Goal: Information Seeking & Learning: Compare options

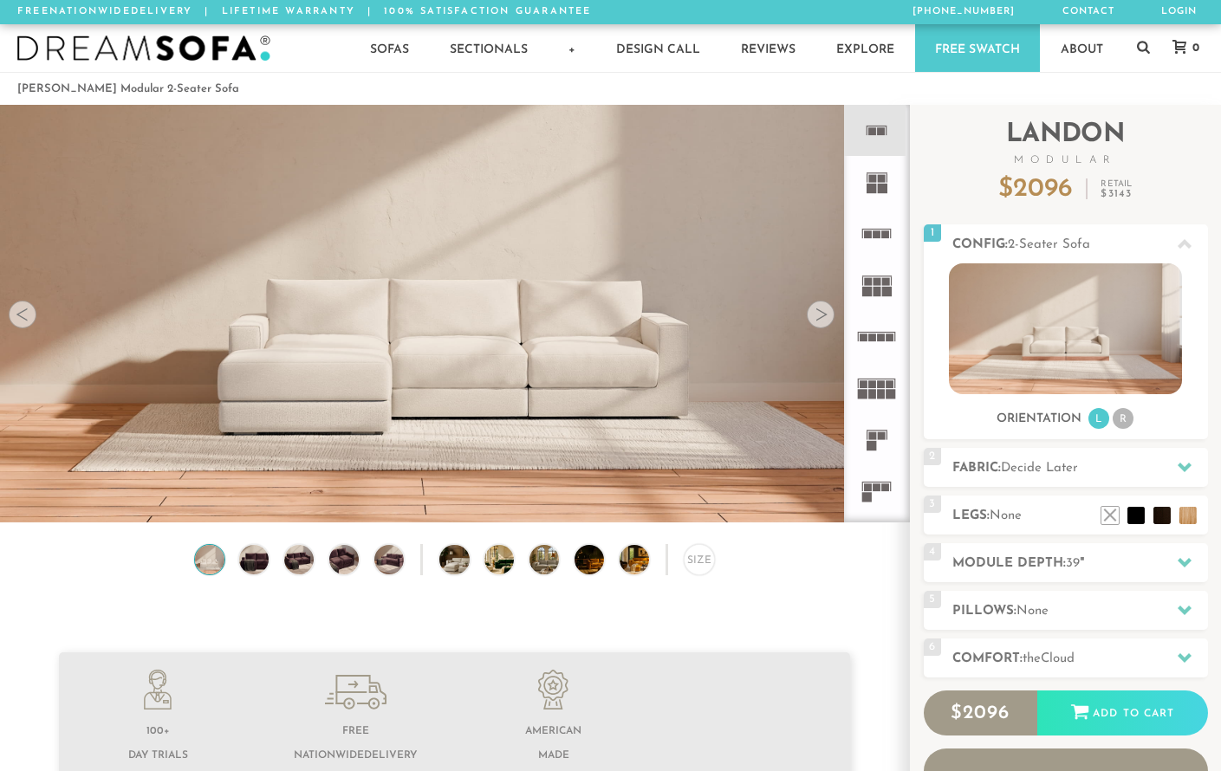
scroll to position [18956, 1221]
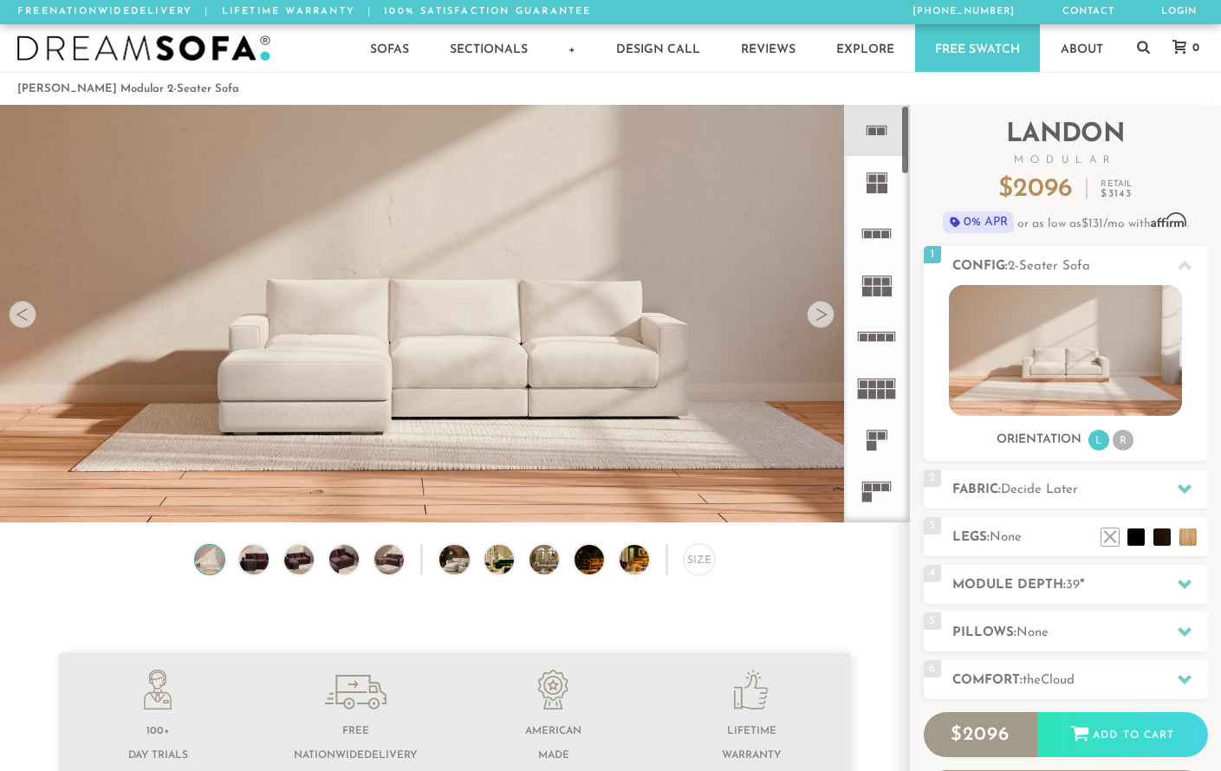
click at [879, 186] on rect at bounding box center [883, 189] width 10 height 10
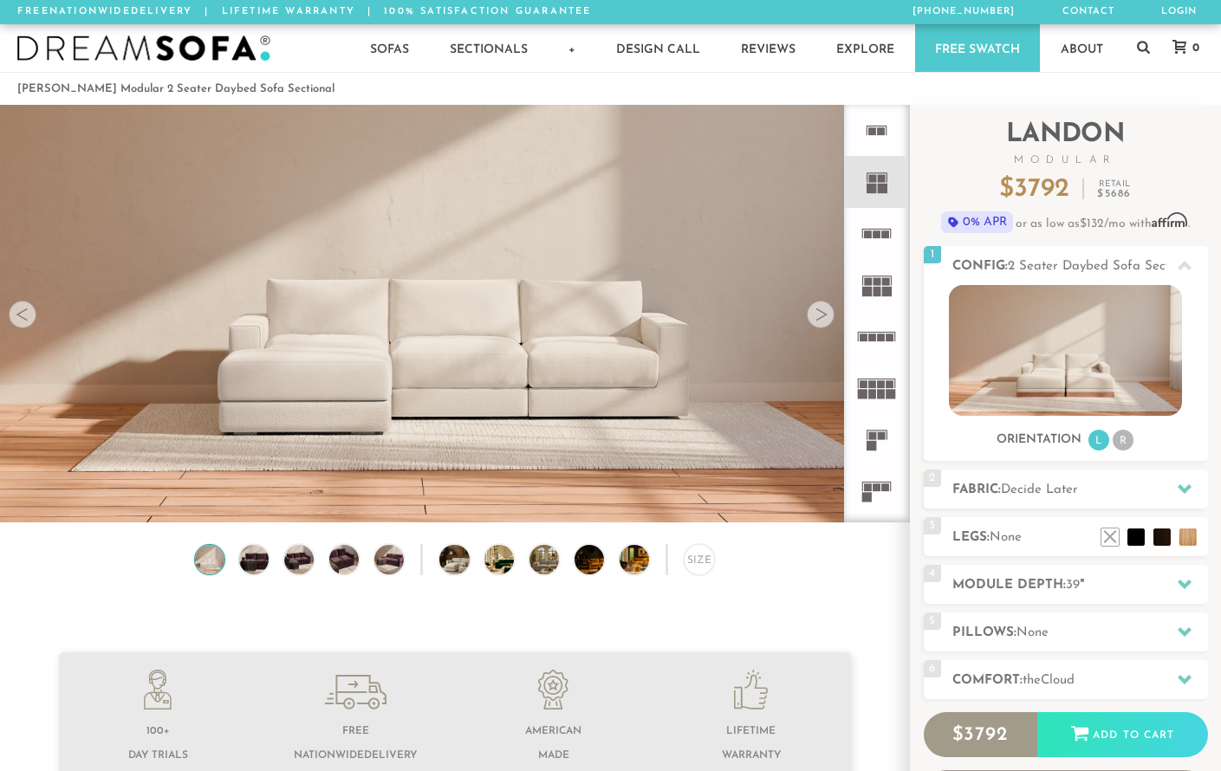
click at [874, 135] on icon at bounding box center [876, 130] width 51 height 51
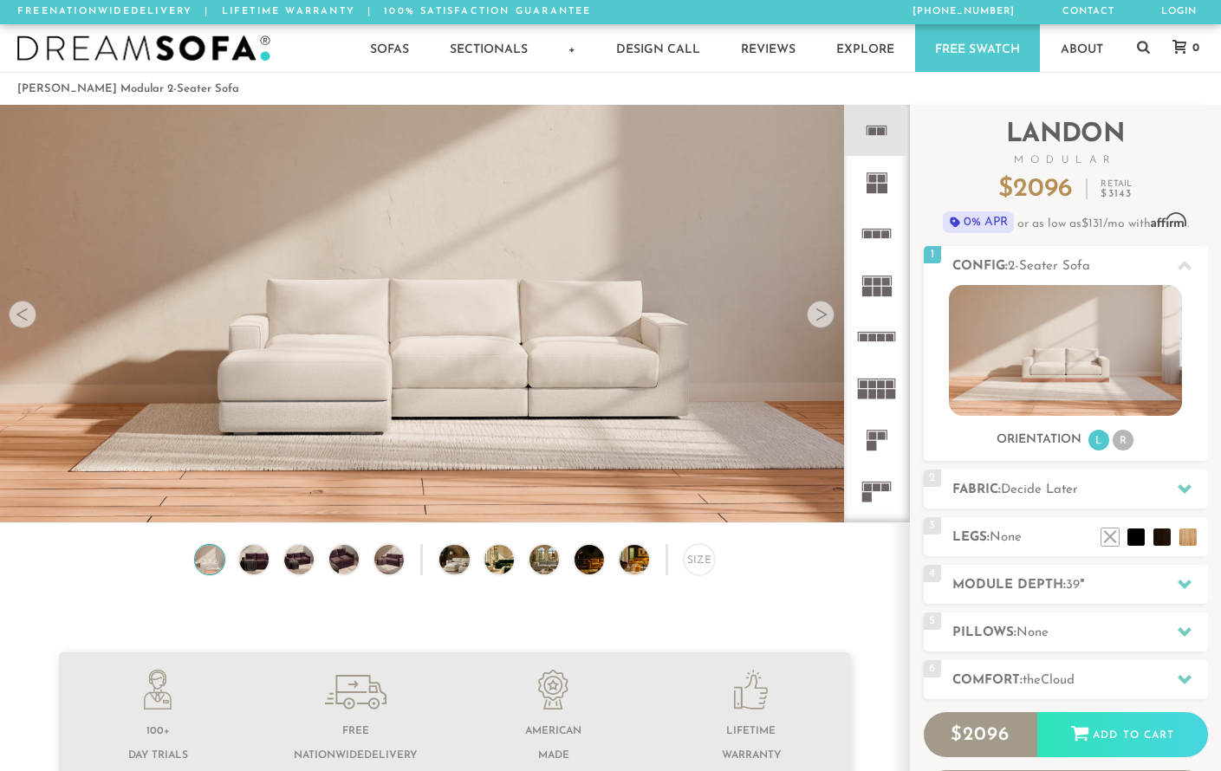
click at [878, 229] on rect at bounding box center [876, 229] width 29 height 1
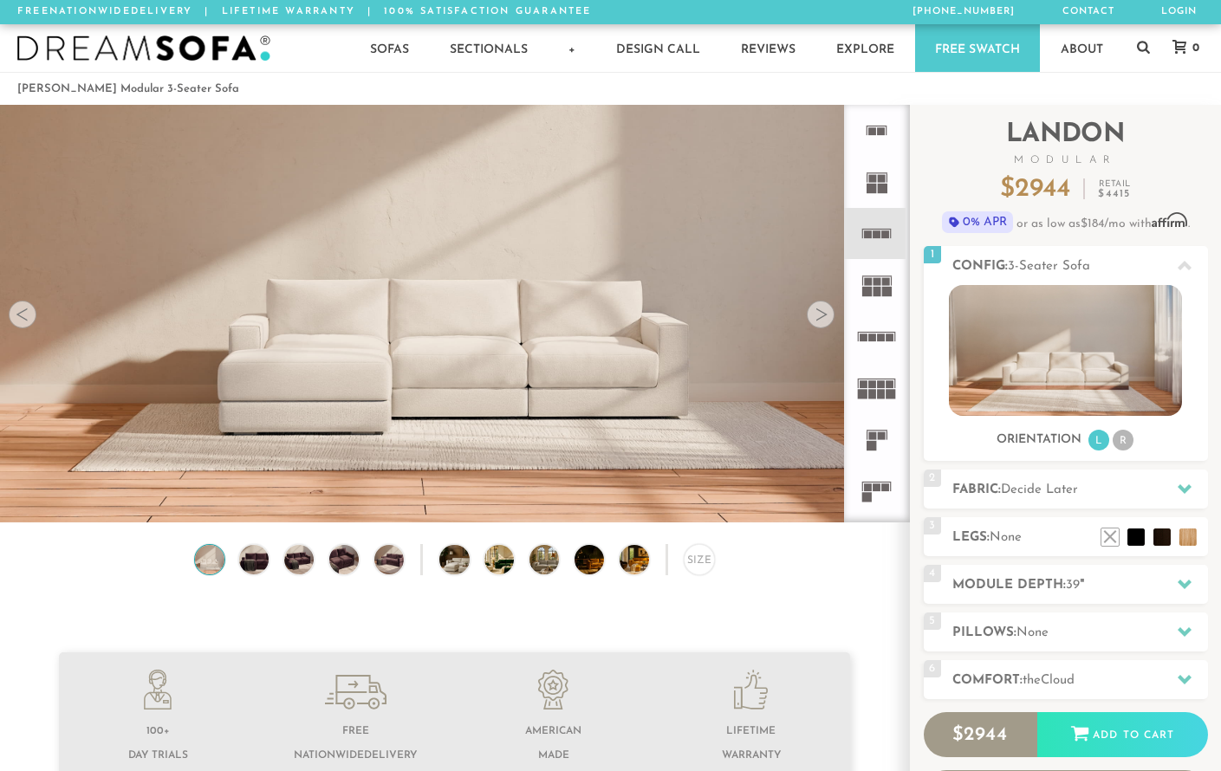
click at [878, 281] on rect at bounding box center [877, 282] width 8 height 8
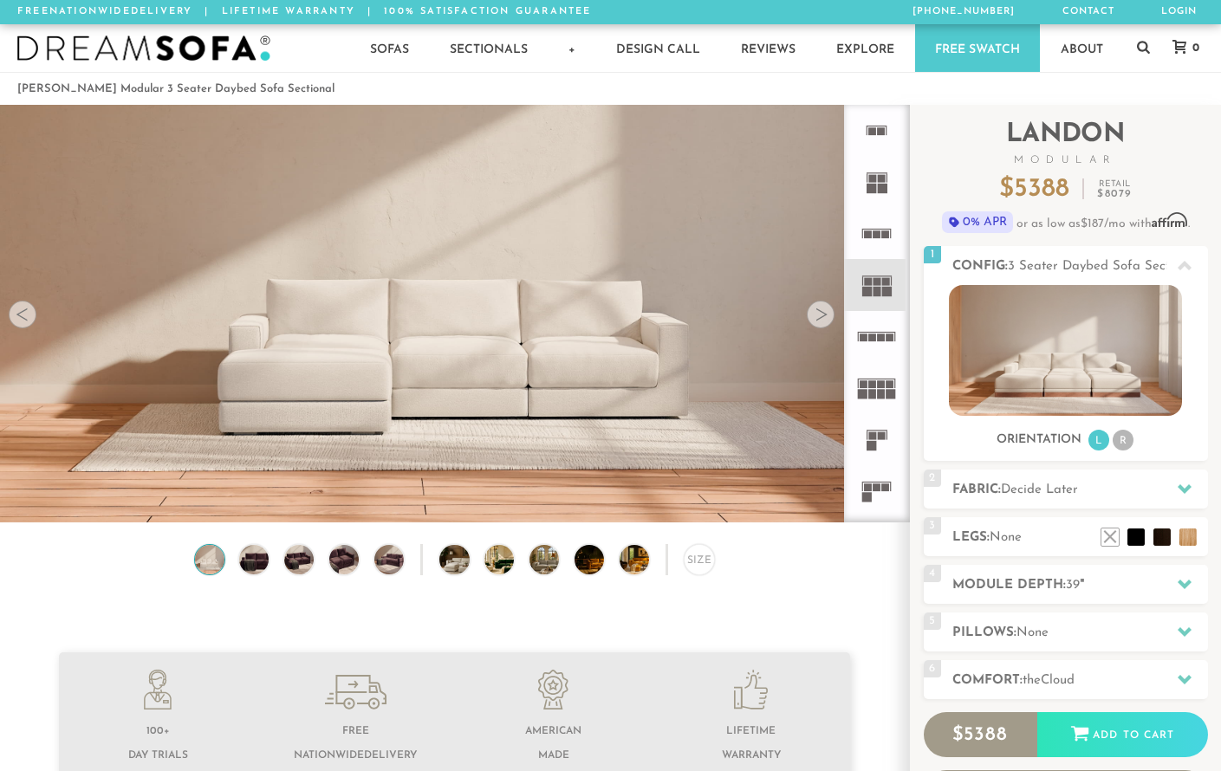
click at [875, 350] on icon at bounding box center [876, 336] width 51 height 51
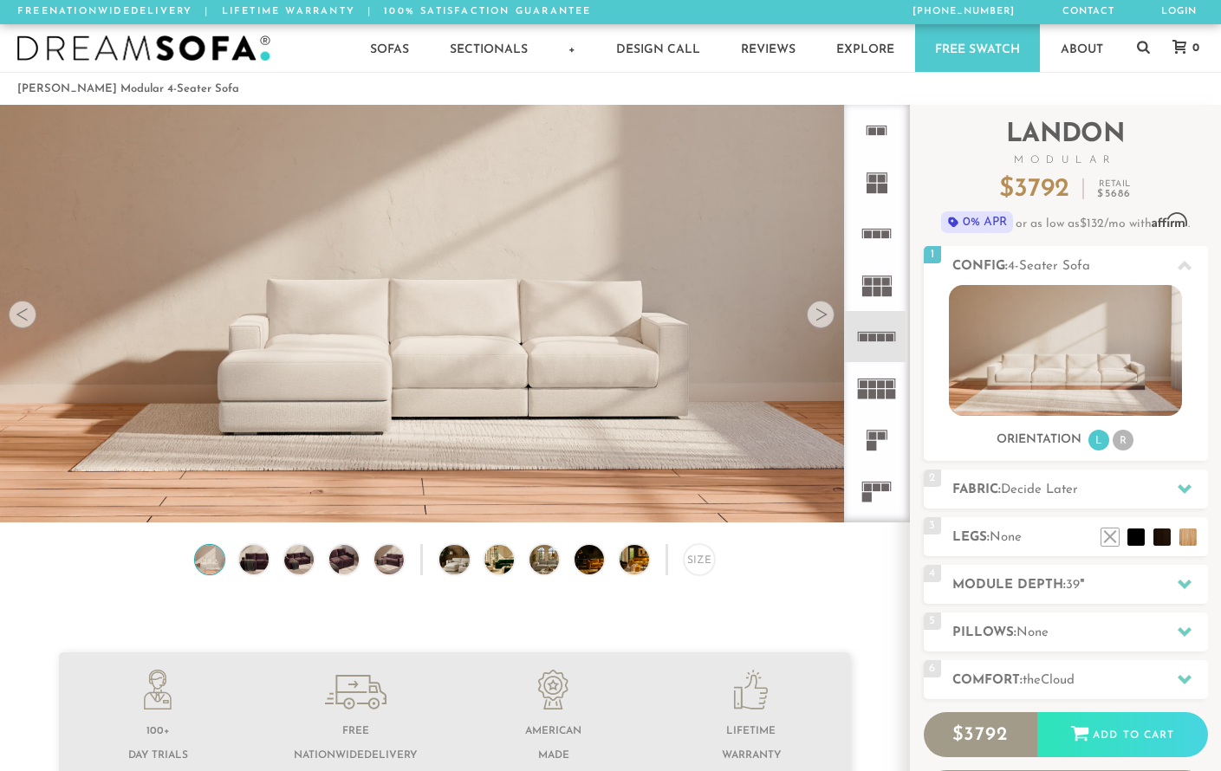
click at [540, 312] on img at bounding box center [454, 183] width 909 height 303
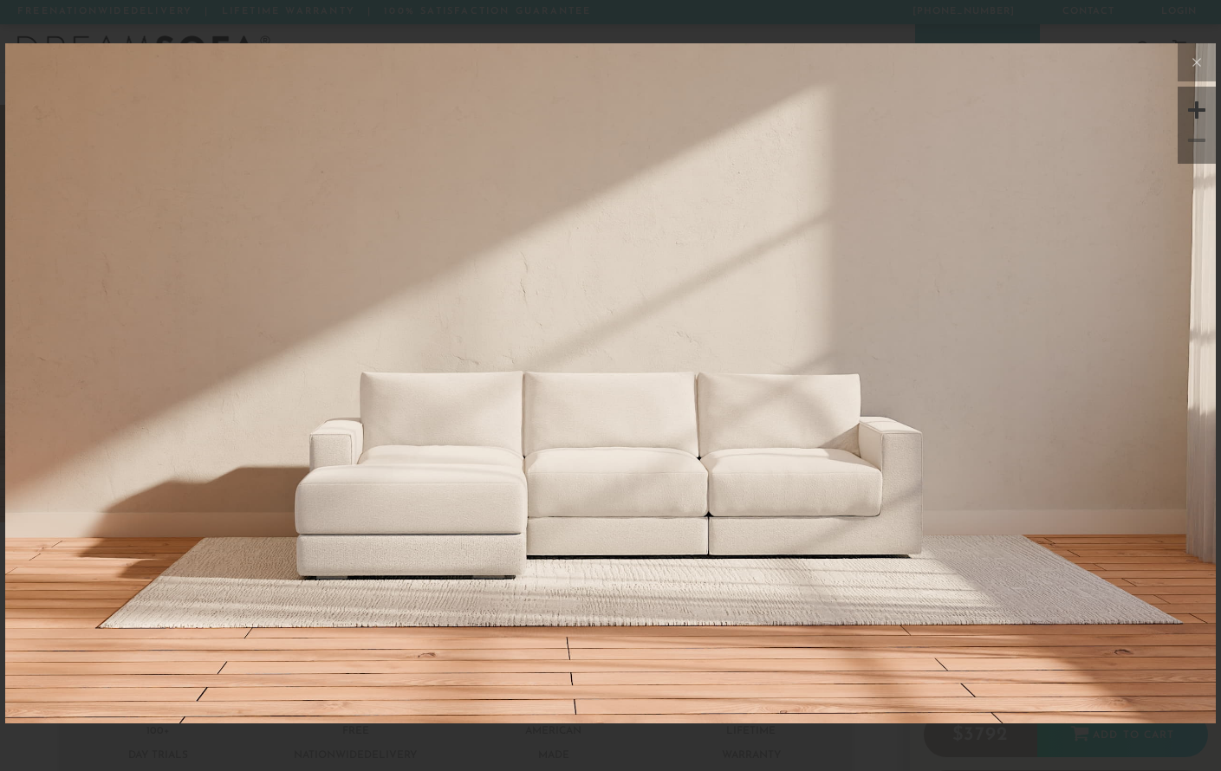
click at [1197, 114] on div at bounding box center [1196, 110] width 26 height 26
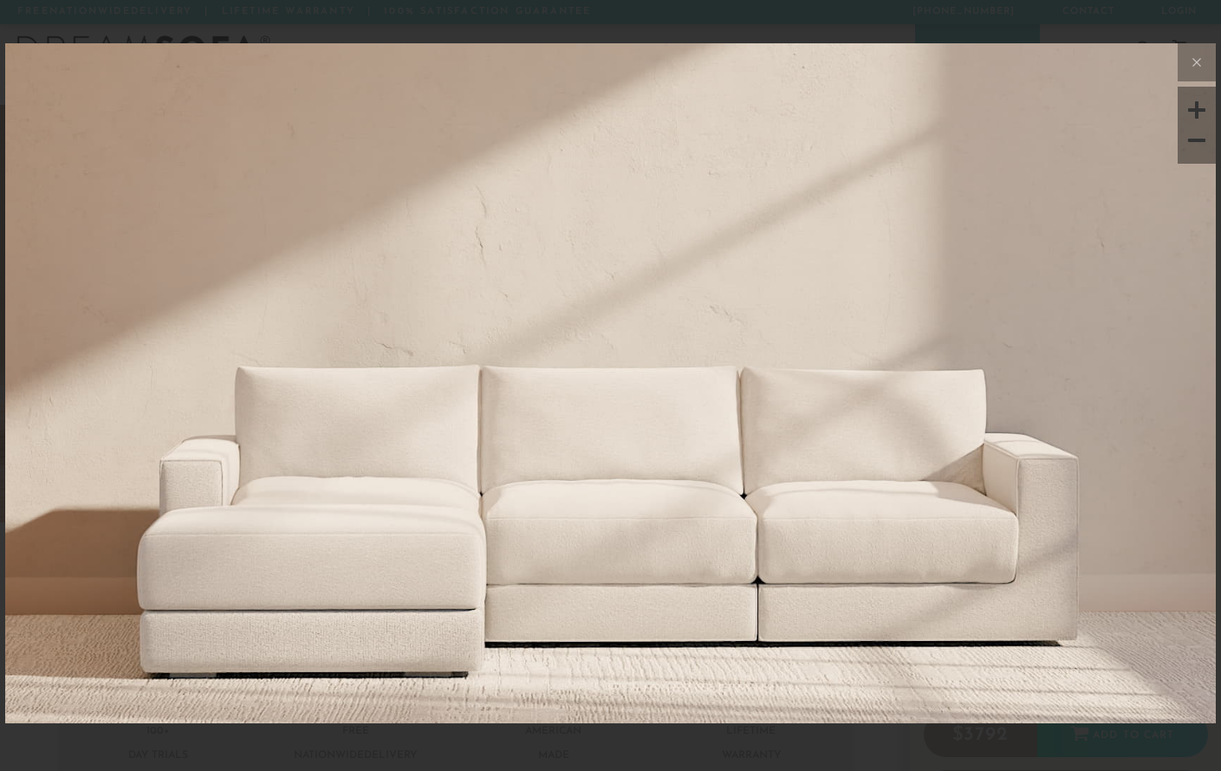
click at [1197, 141] on div at bounding box center [1196, 140] width 26 height 26
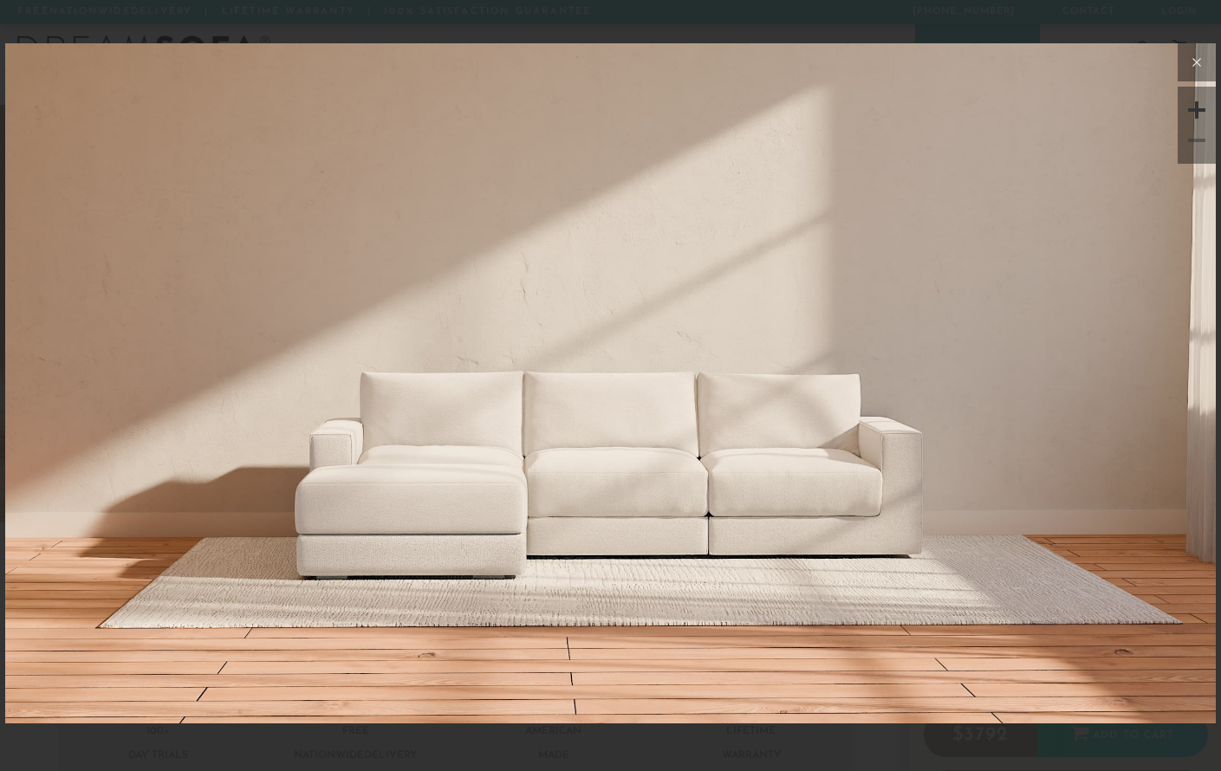
click at [1197, 49] on button at bounding box center [1196, 62] width 38 height 38
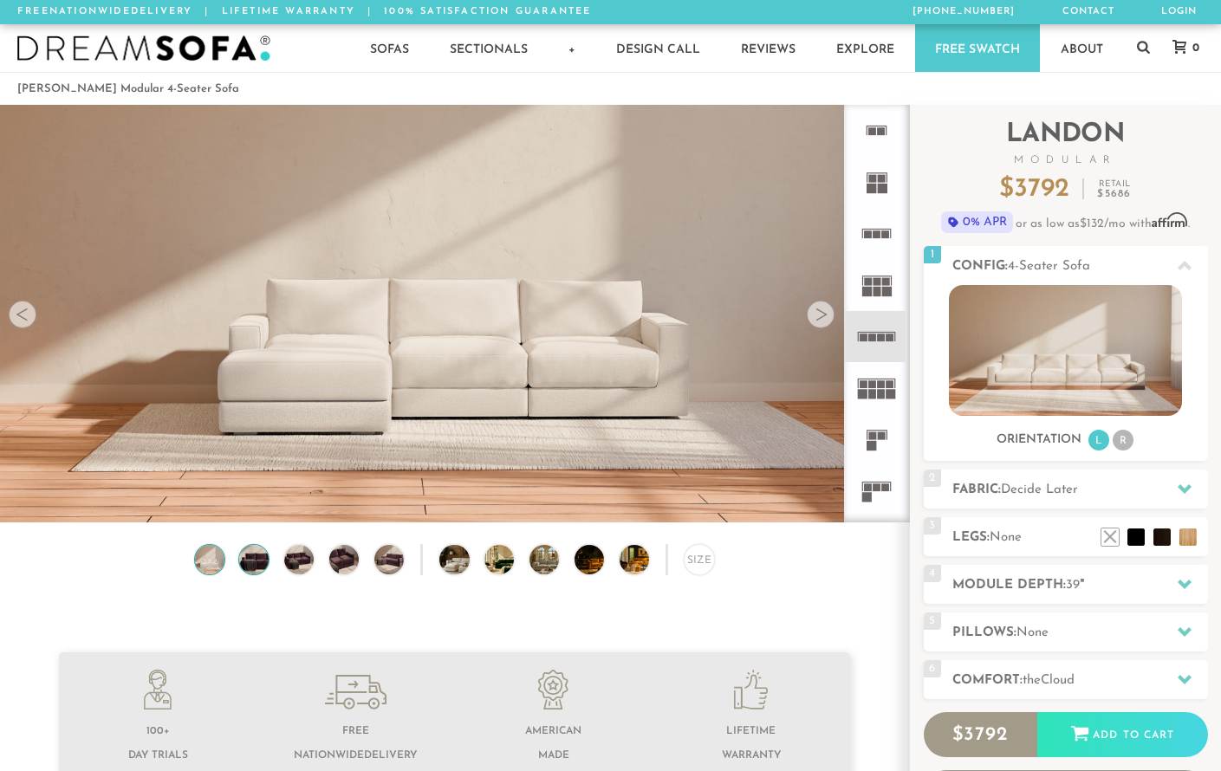
click at [251, 563] on img at bounding box center [255, 559] width 36 height 29
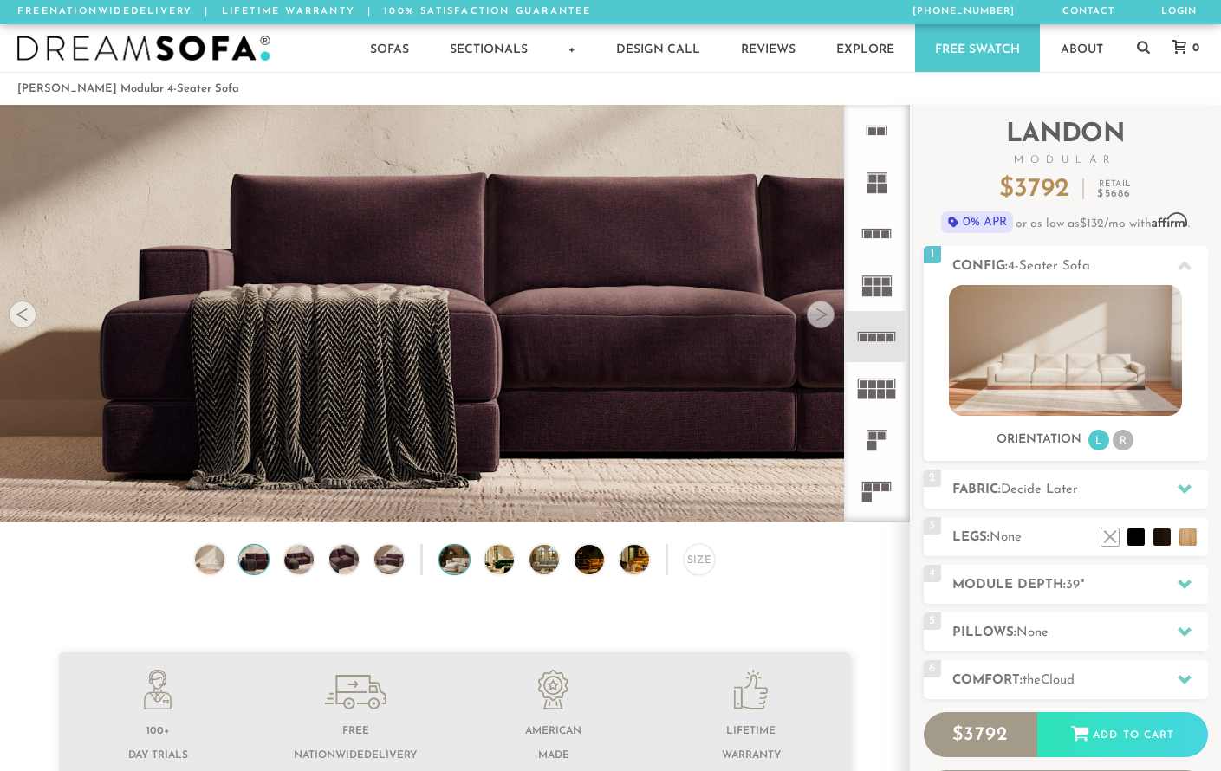
click at [463, 559] on img at bounding box center [465, 559] width 53 height 29
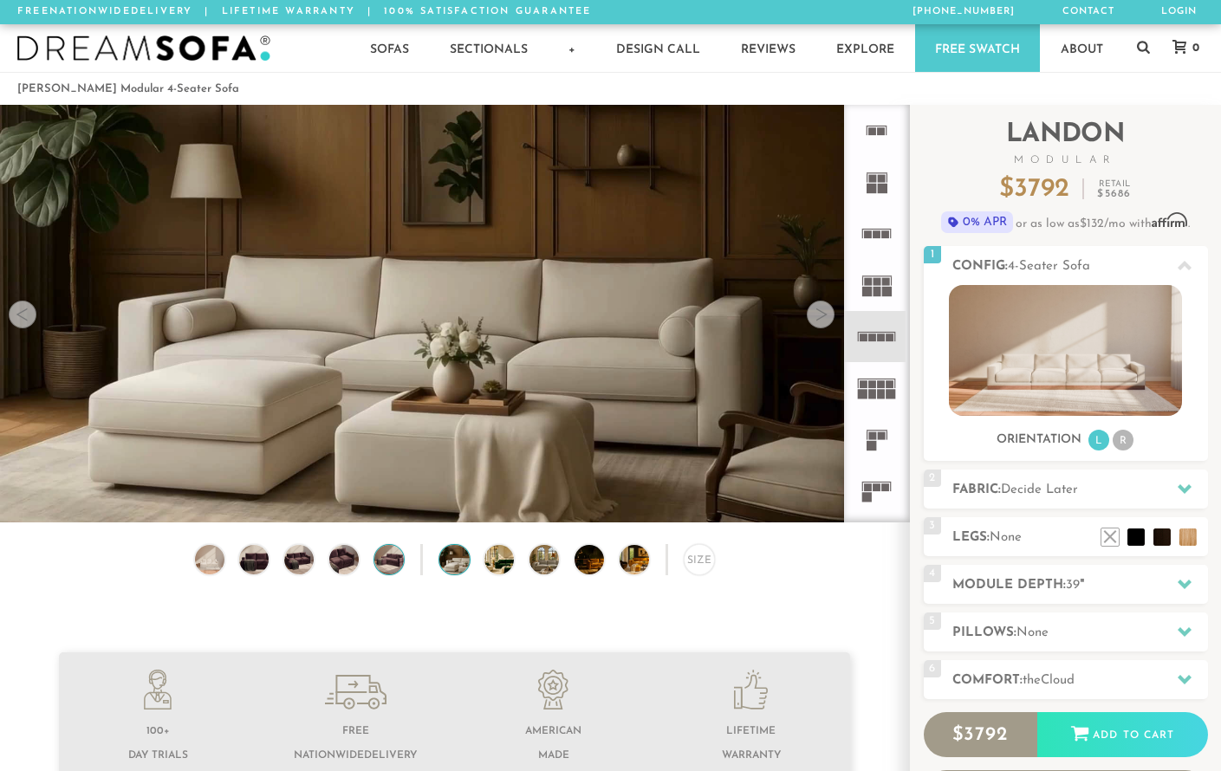
click at [393, 560] on img at bounding box center [389, 559] width 36 height 29
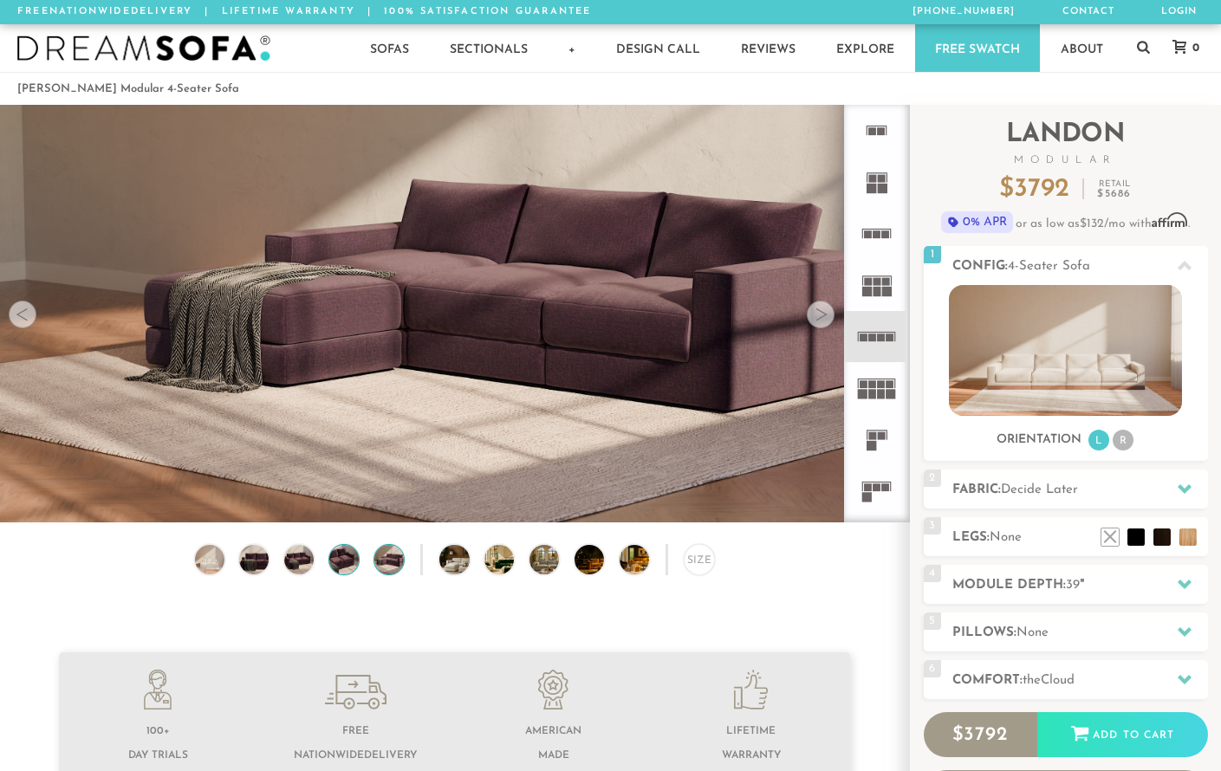
click at [352, 561] on img at bounding box center [344, 559] width 36 height 29
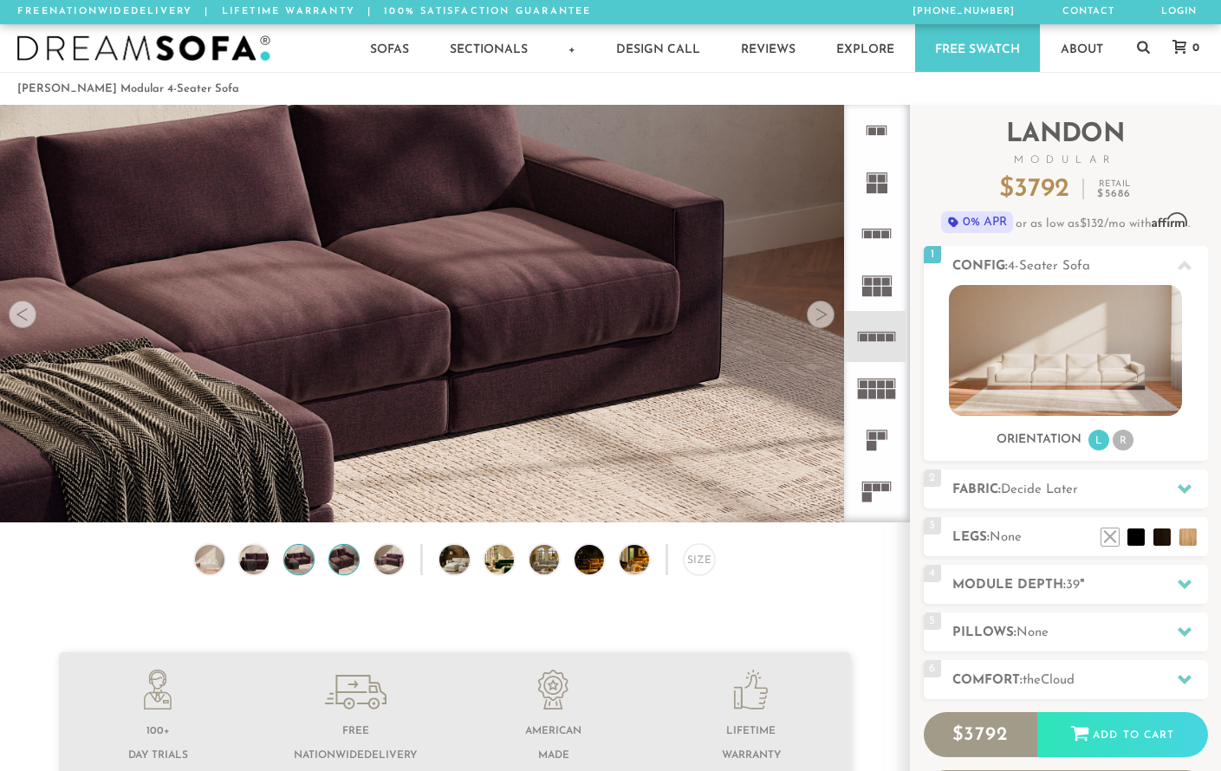
click at [301, 561] on img at bounding box center [300, 559] width 36 height 29
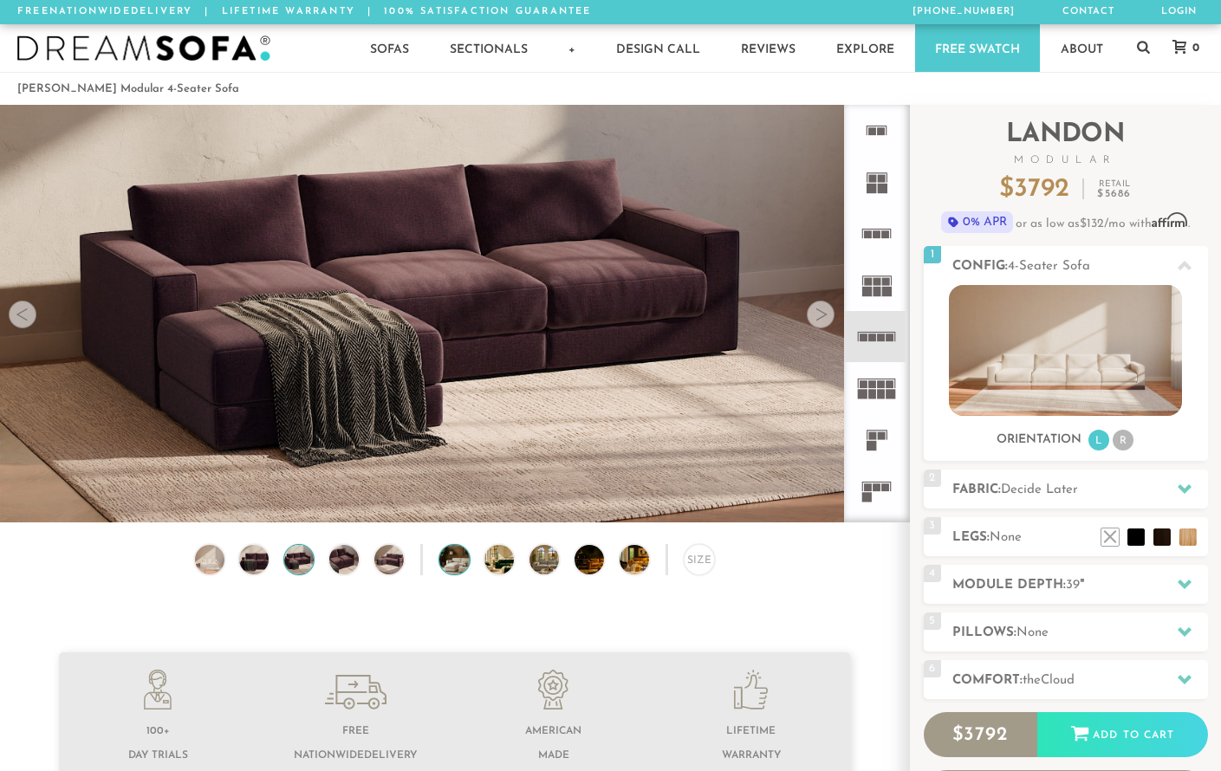
click at [457, 561] on img at bounding box center [465, 559] width 53 height 29
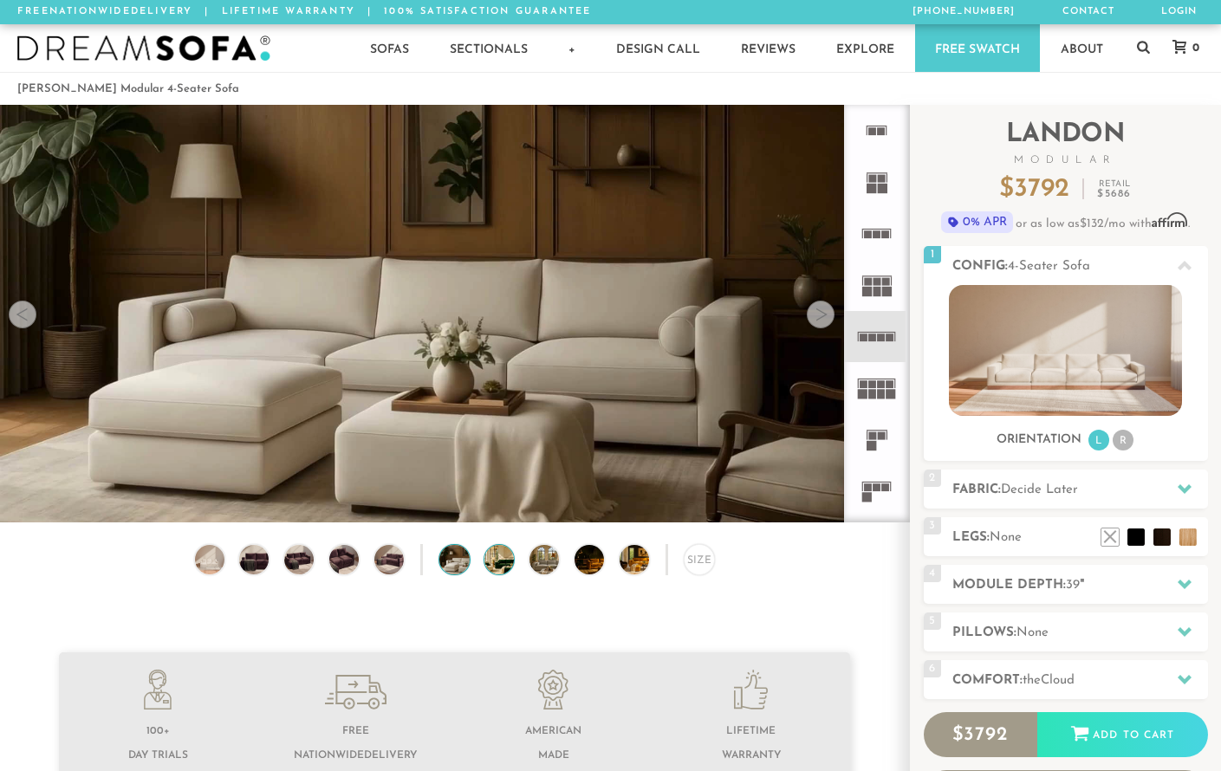
click at [502, 562] on img at bounding box center [510, 559] width 53 height 29
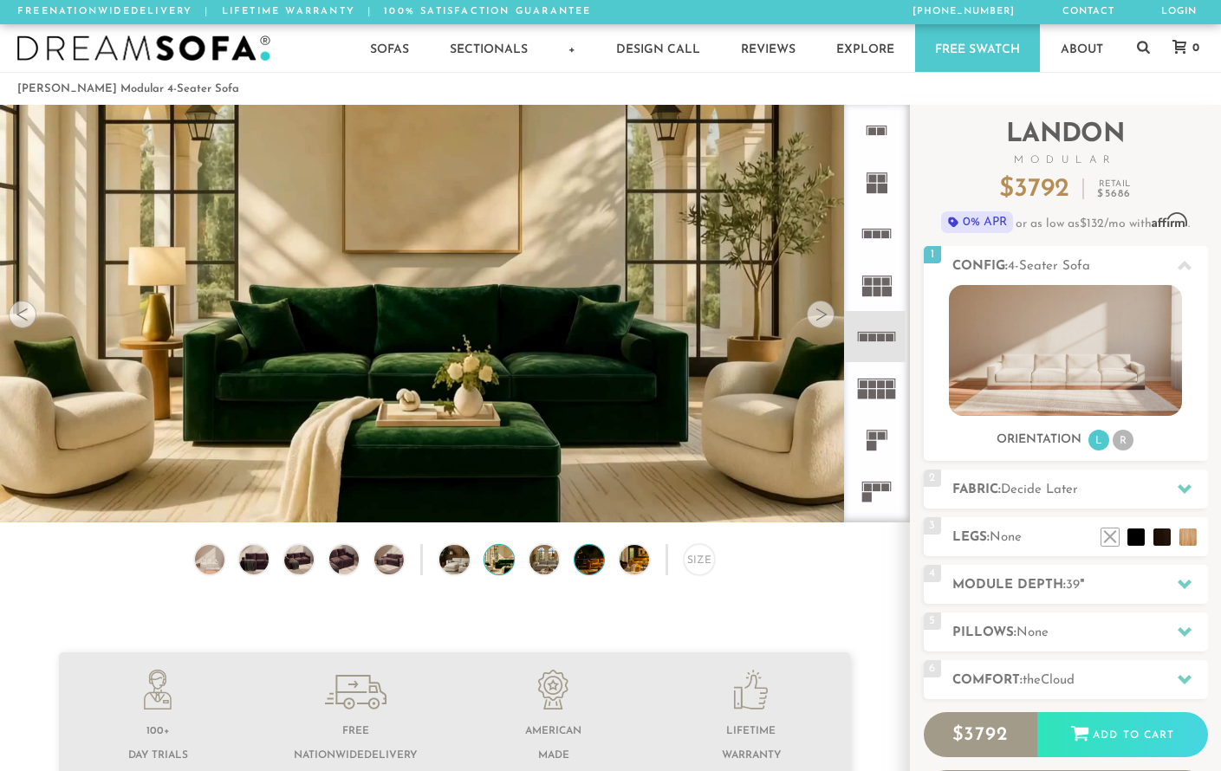
click at [587, 561] on img at bounding box center [600, 559] width 53 height 29
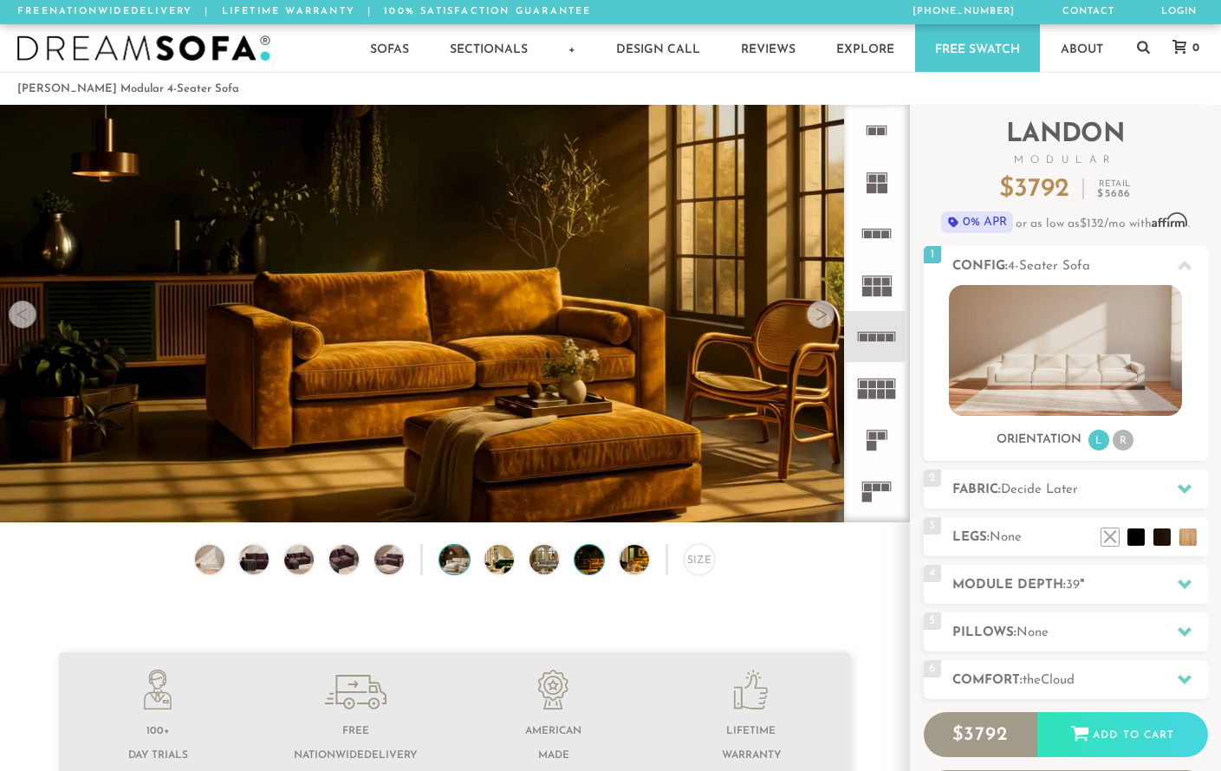
click at [446, 562] on img at bounding box center [465, 559] width 53 height 29
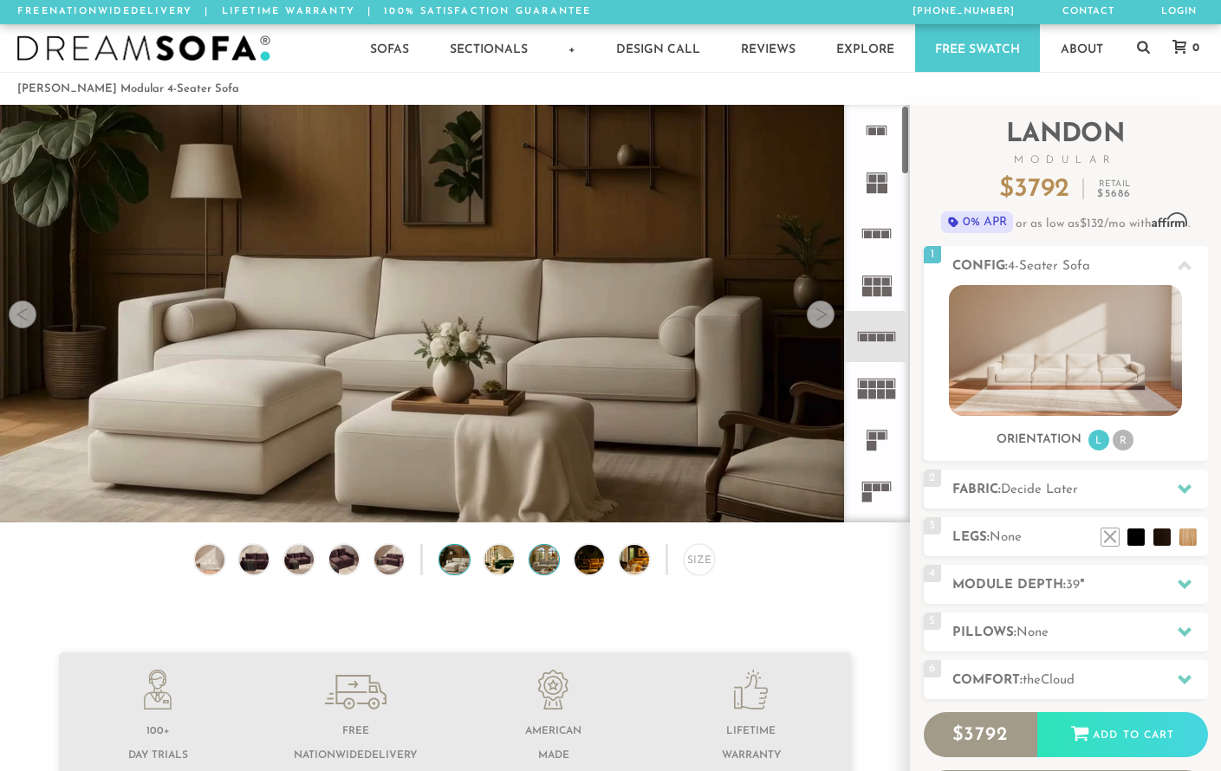
click at [541, 568] on img at bounding box center [555, 559] width 53 height 29
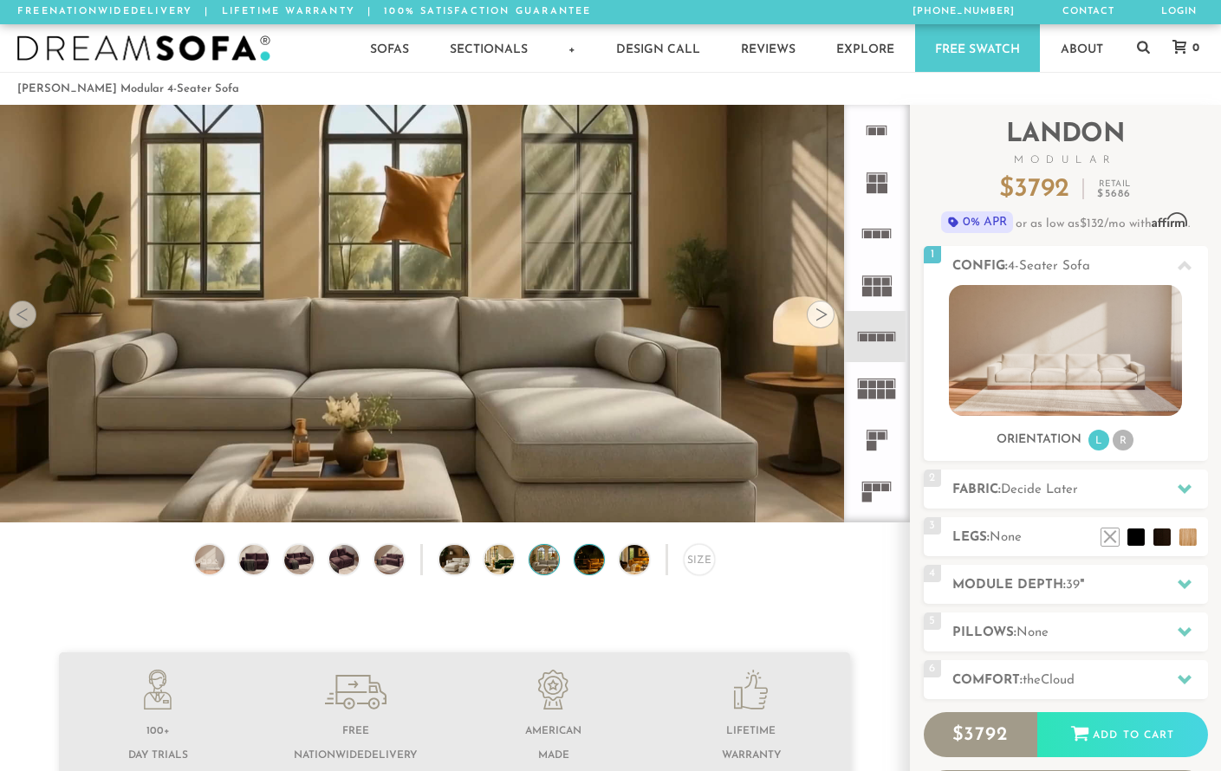
click at [587, 561] on img at bounding box center [600, 559] width 53 height 29
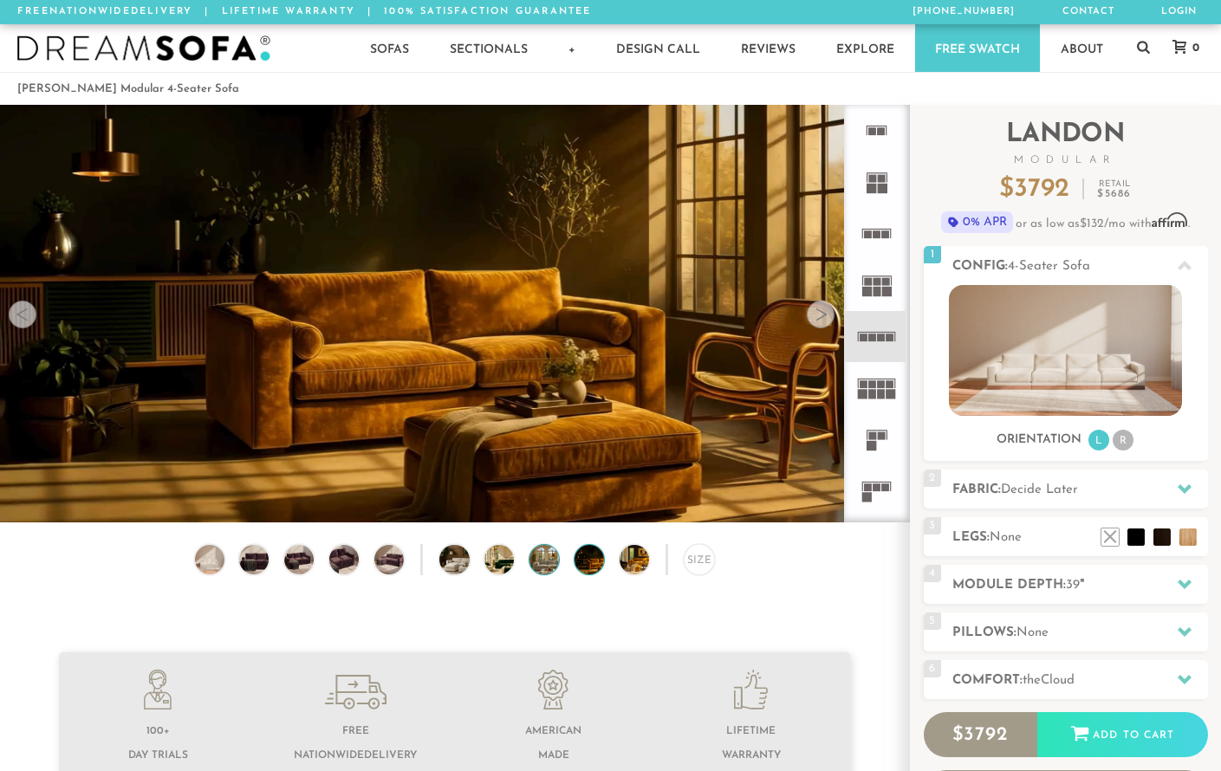
click at [541, 561] on img at bounding box center [555, 559] width 53 height 29
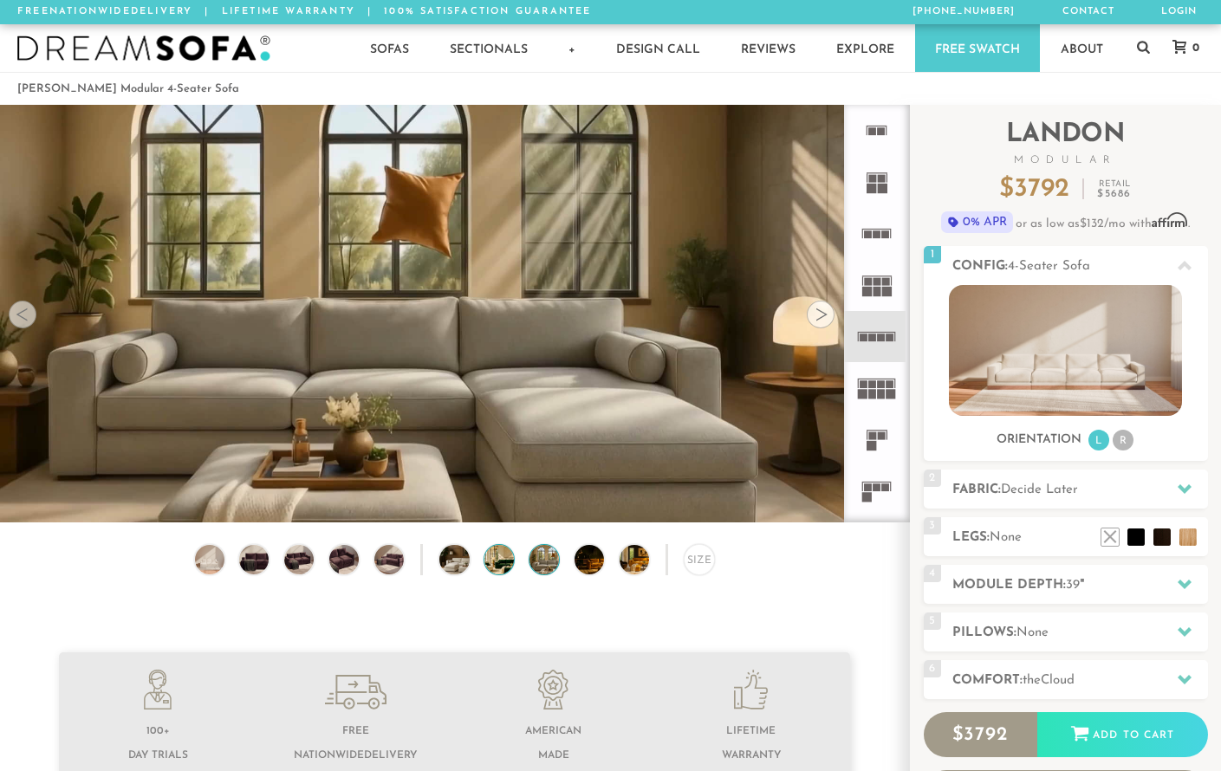
click at [500, 560] on img at bounding box center [510, 559] width 53 height 29
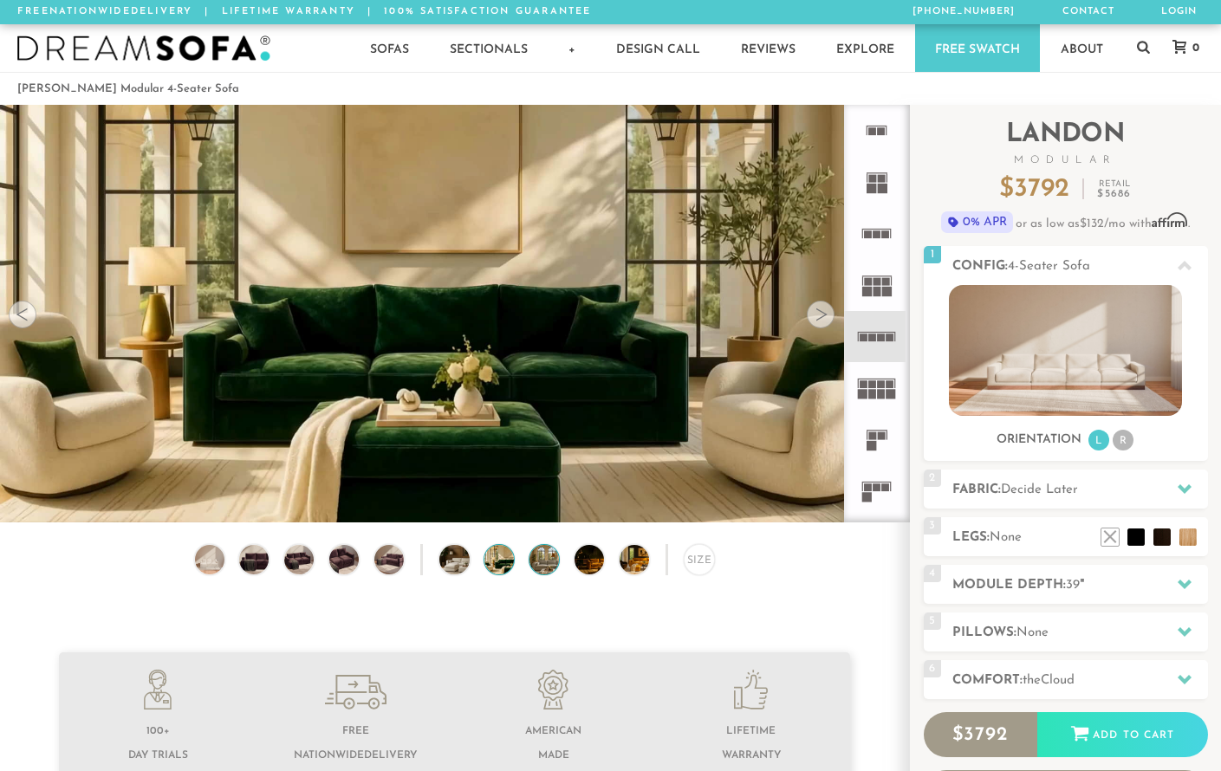
click at [546, 559] on img at bounding box center [555, 559] width 53 height 29
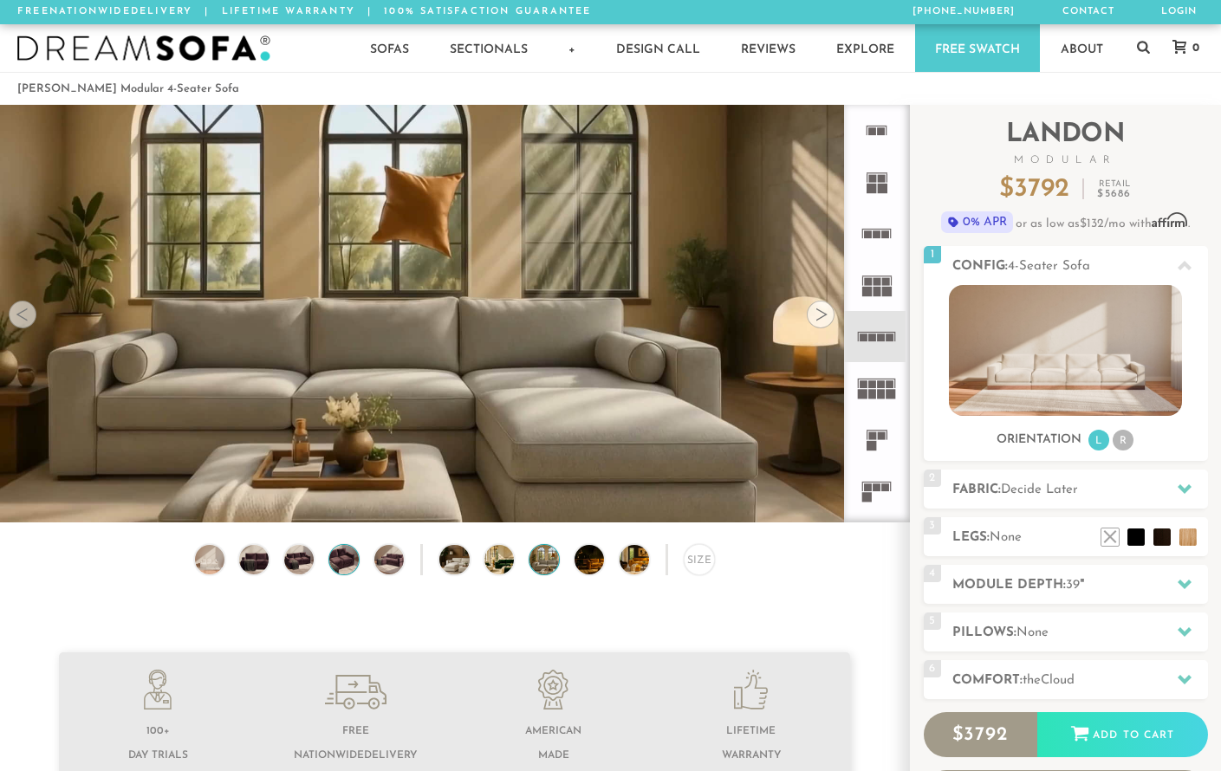
click at [343, 560] on img at bounding box center [344, 559] width 36 height 29
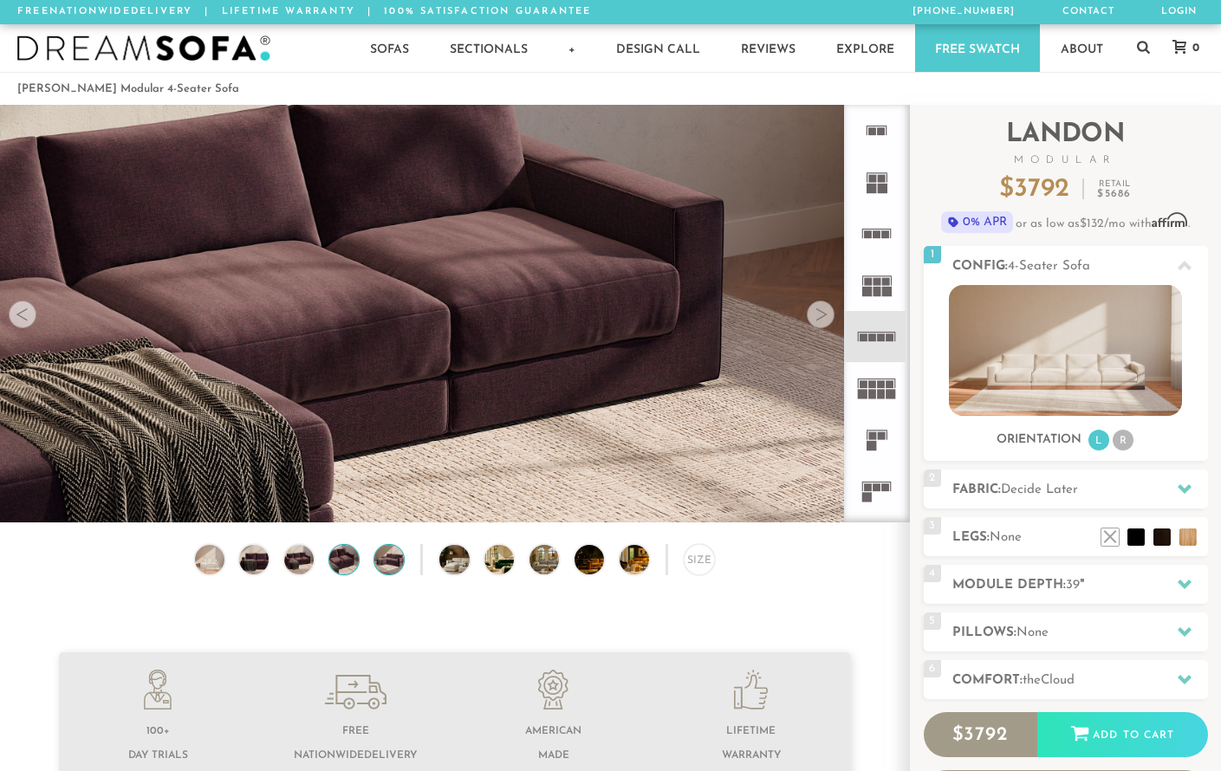
click at [390, 556] on img at bounding box center [389, 559] width 36 height 29
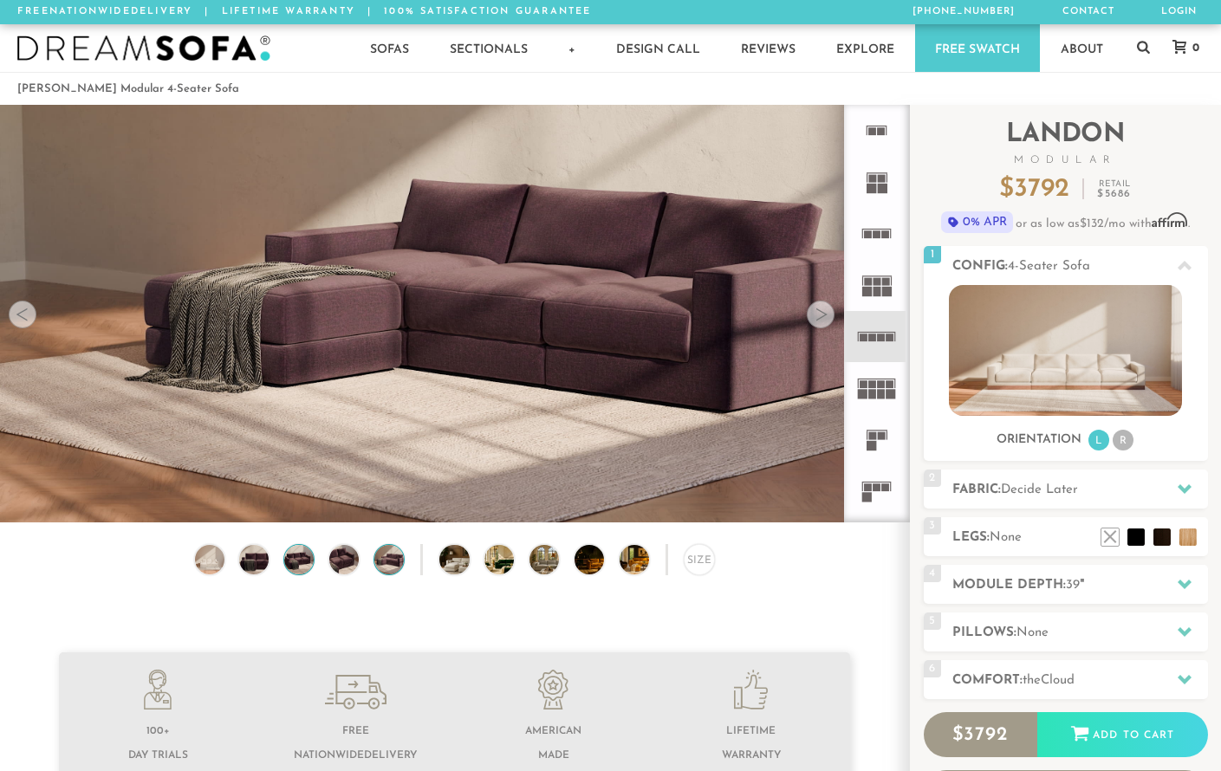
click at [289, 561] on img at bounding box center [300, 559] width 36 height 29
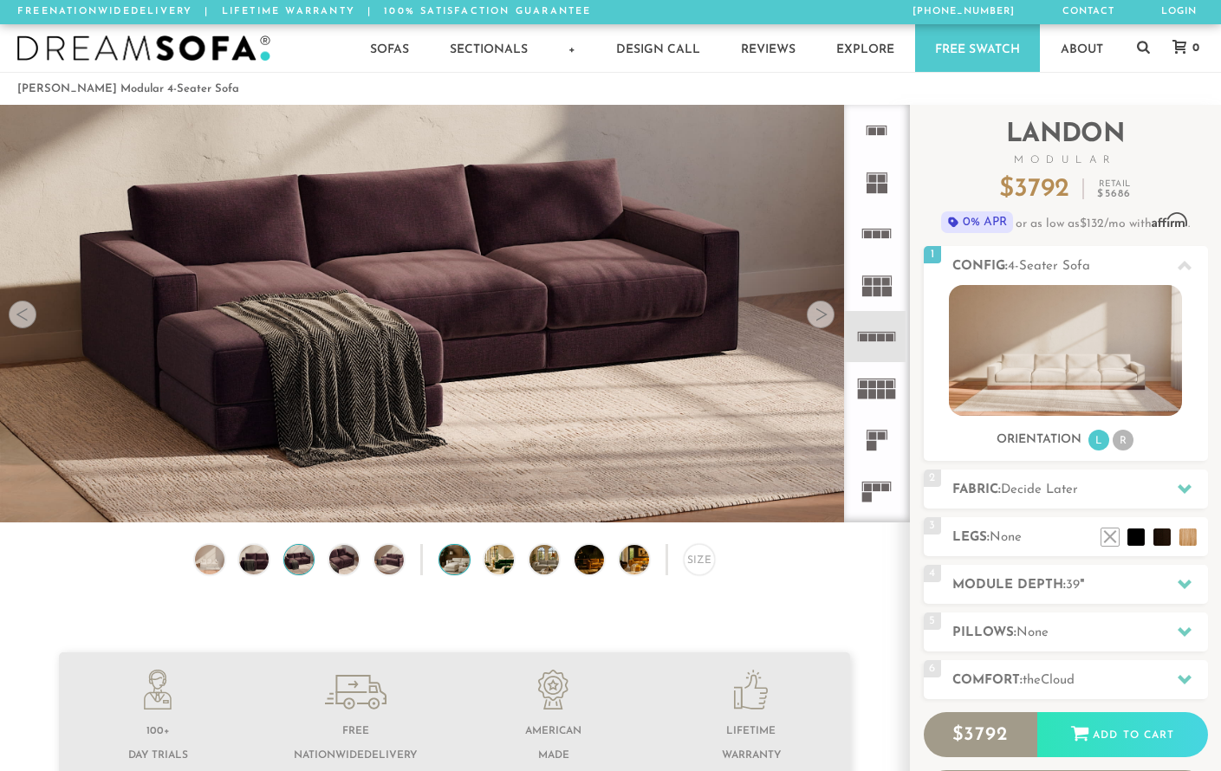
click at [458, 561] on img at bounding box center [465, 559] width 53 height 29
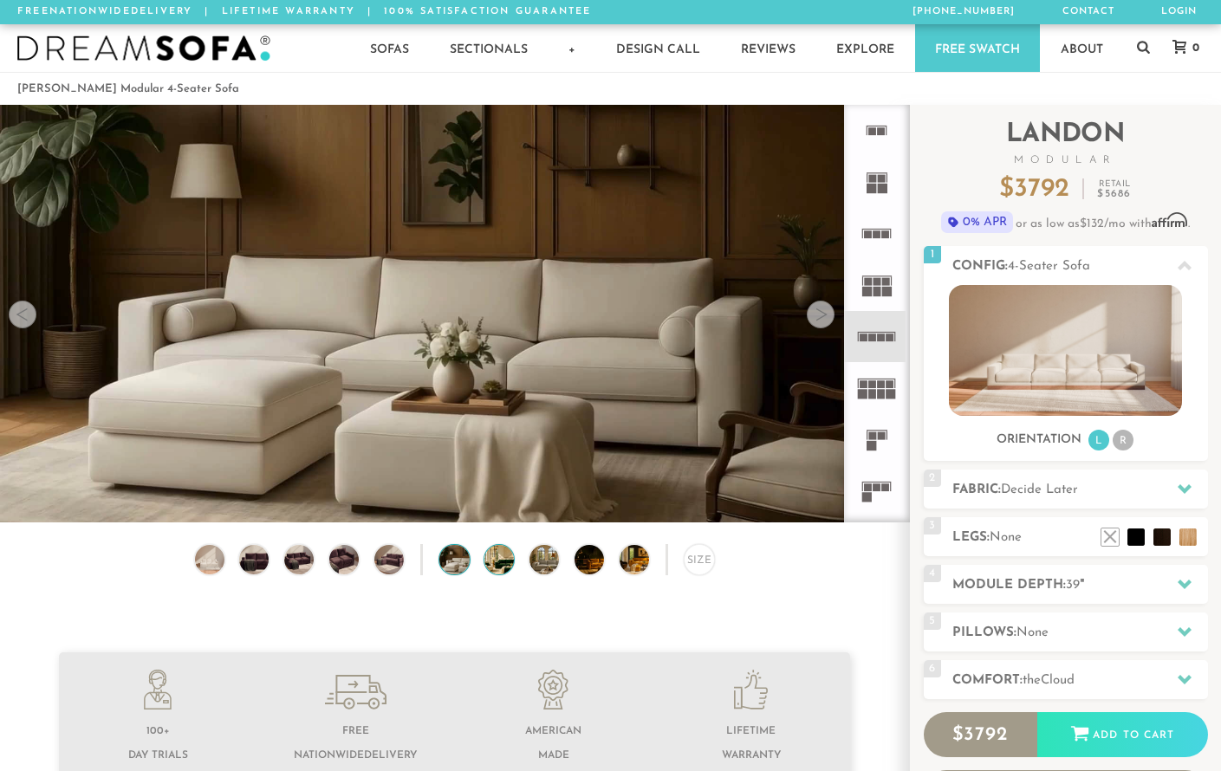
click at [502, 557] on img at bounding box center [510, 559] width 53 height 29
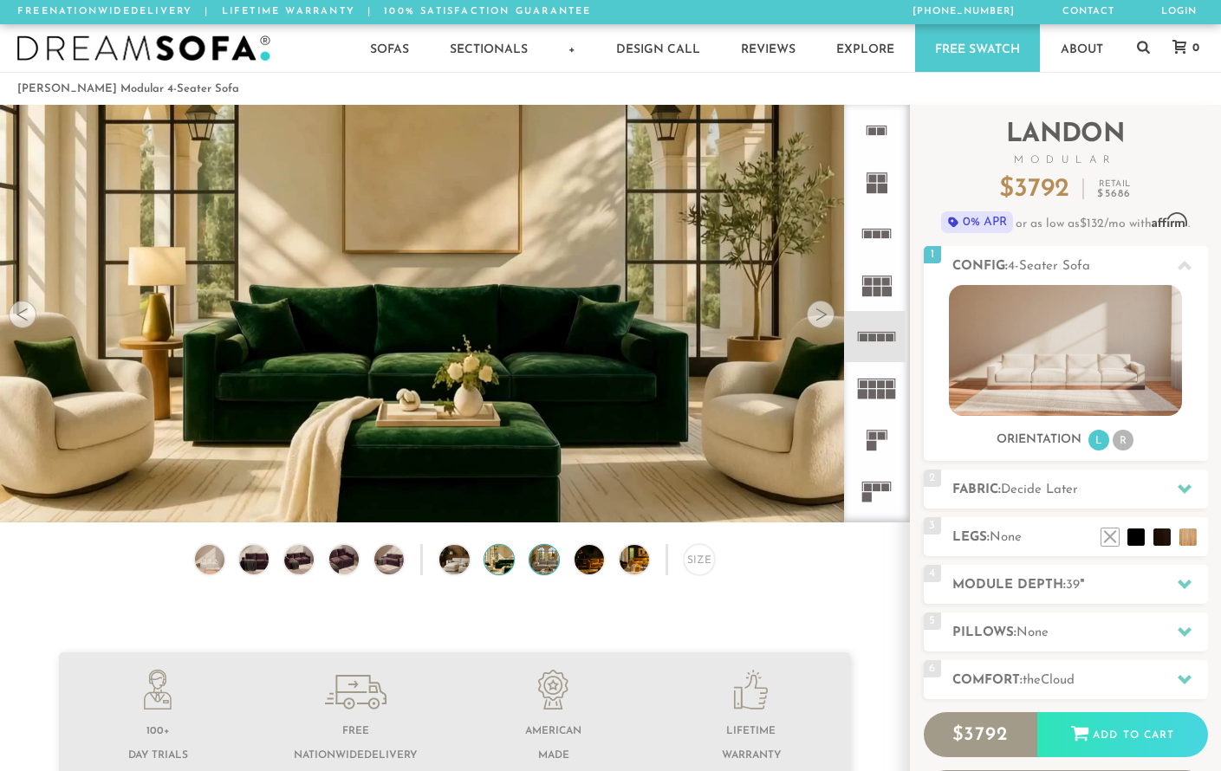
click at [548, 559] on img at bounding box center [555, 559] width 53 height 29
